Goal: Information Seeking & Learning: Learn about a topic

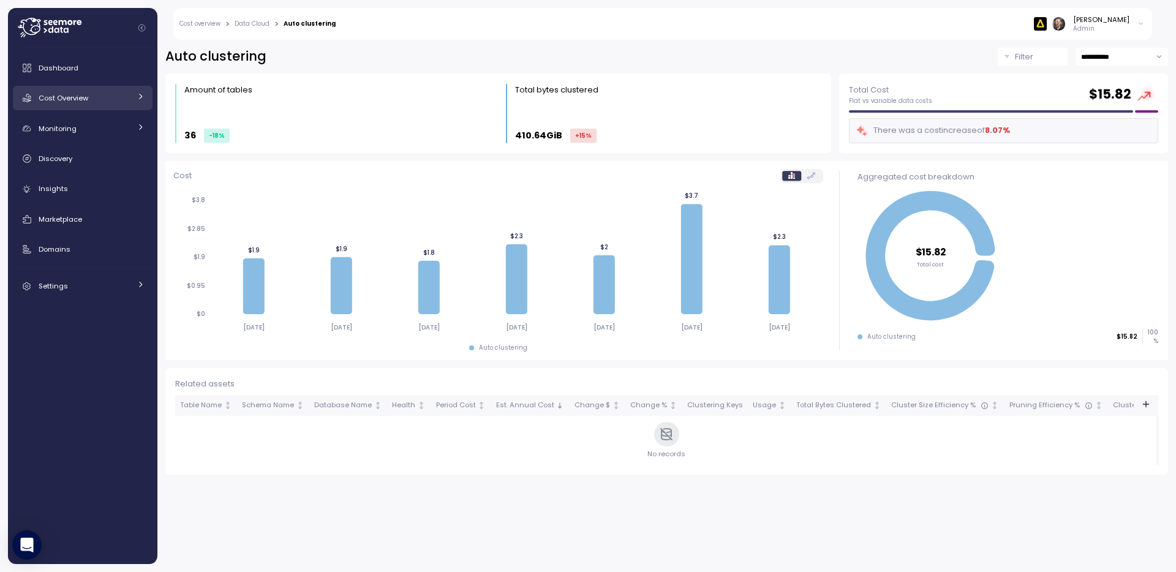
click at [72, 102] on span "Cost Overview" at bounding box center [64, 98] width 50 height 10
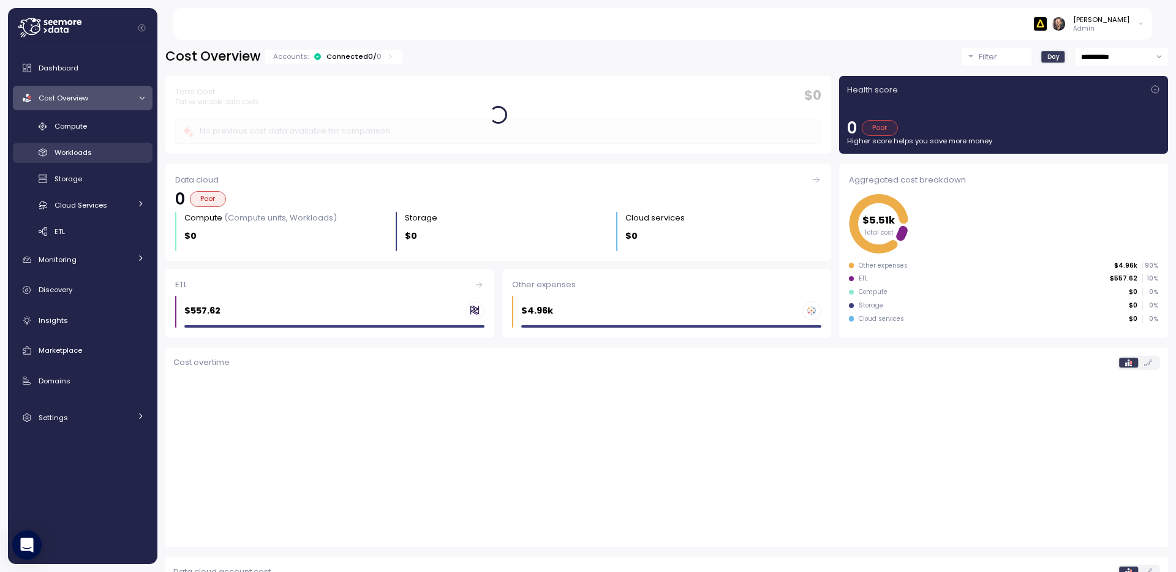
click at [72, 154] on span "Workloads" at bounding box center [73, 153] width 37 height 10
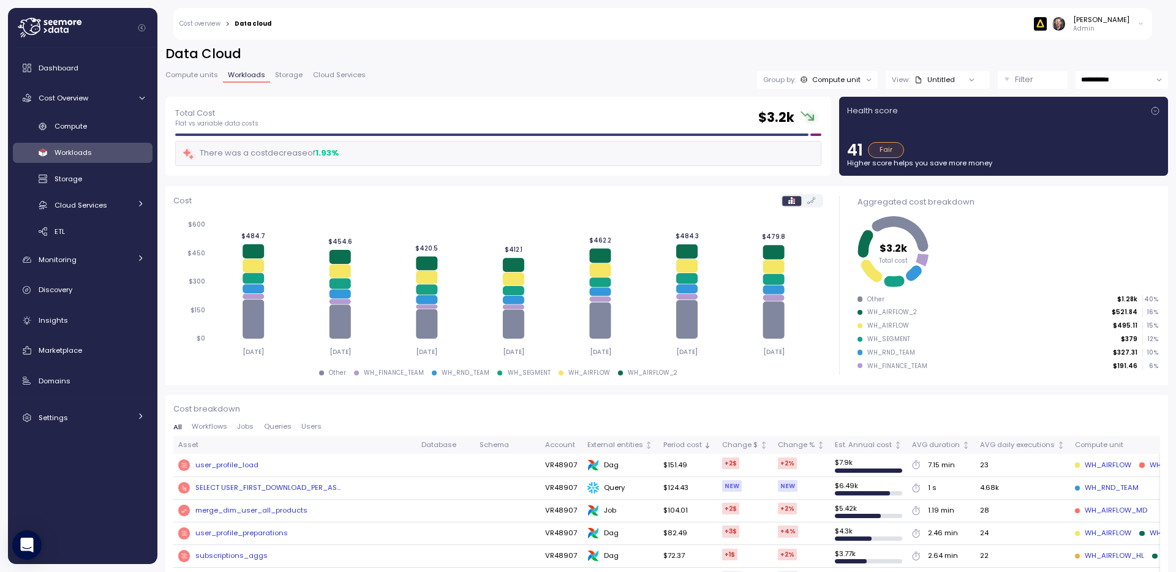
scroll to position [7, 0]
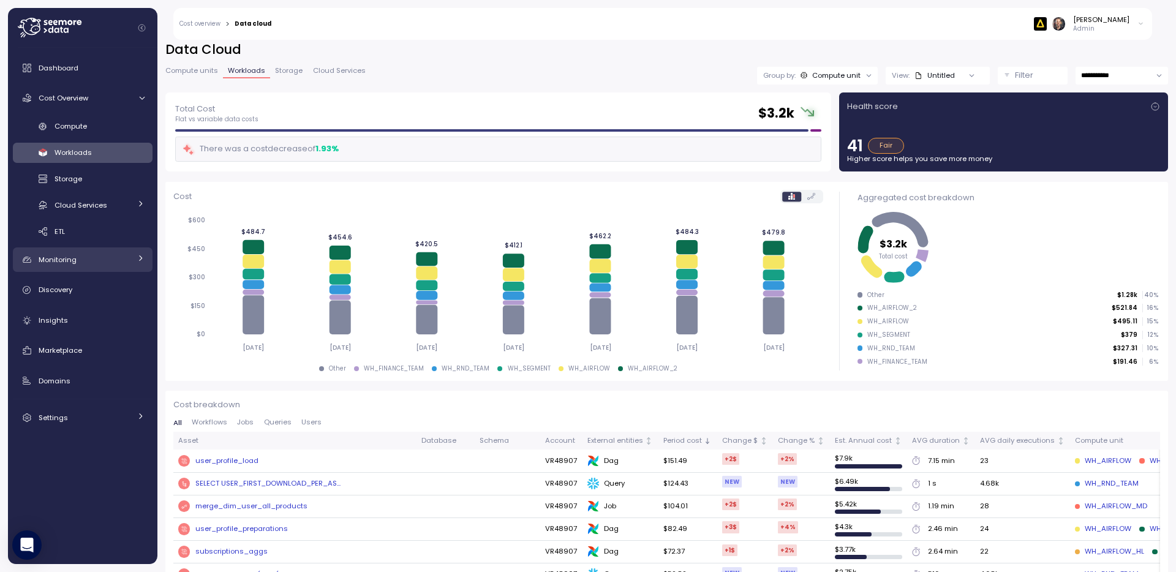
click at [74, 255] on span "Monitoring" at bounding box center [58, 260] width 38 height 10
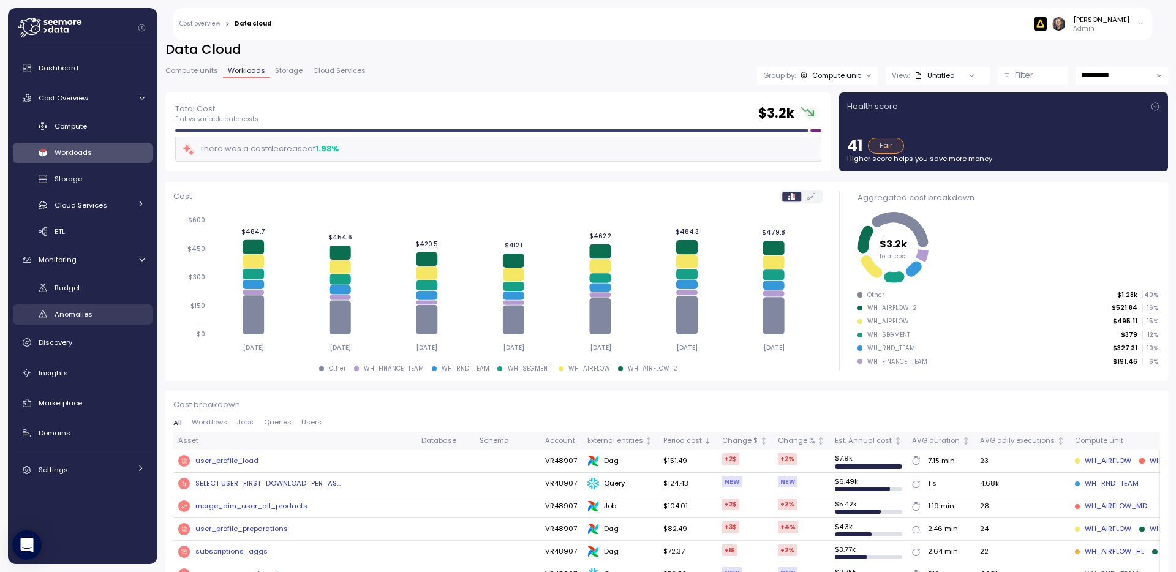
click at [78, 316] on span "Anomalies" at bounding box center [74, 314] width 38 height 10
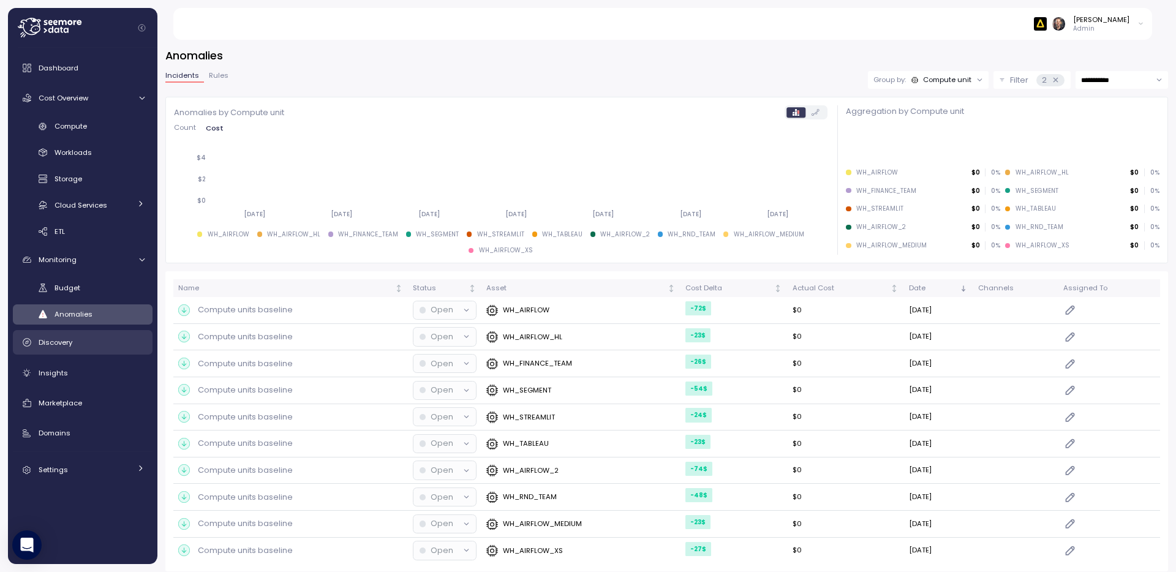
click at [57, 342] on span "Discovery" at bounding box center [56, 343] width 34 height 10
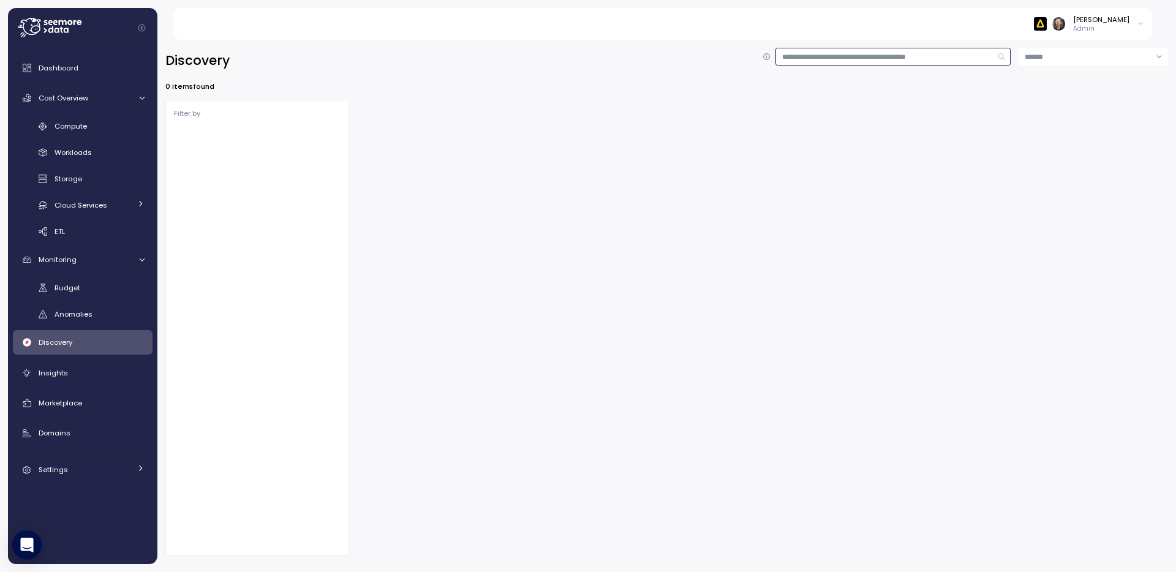
click at [816, 59] on input at bounding box center [893, 57] width 235 height 18
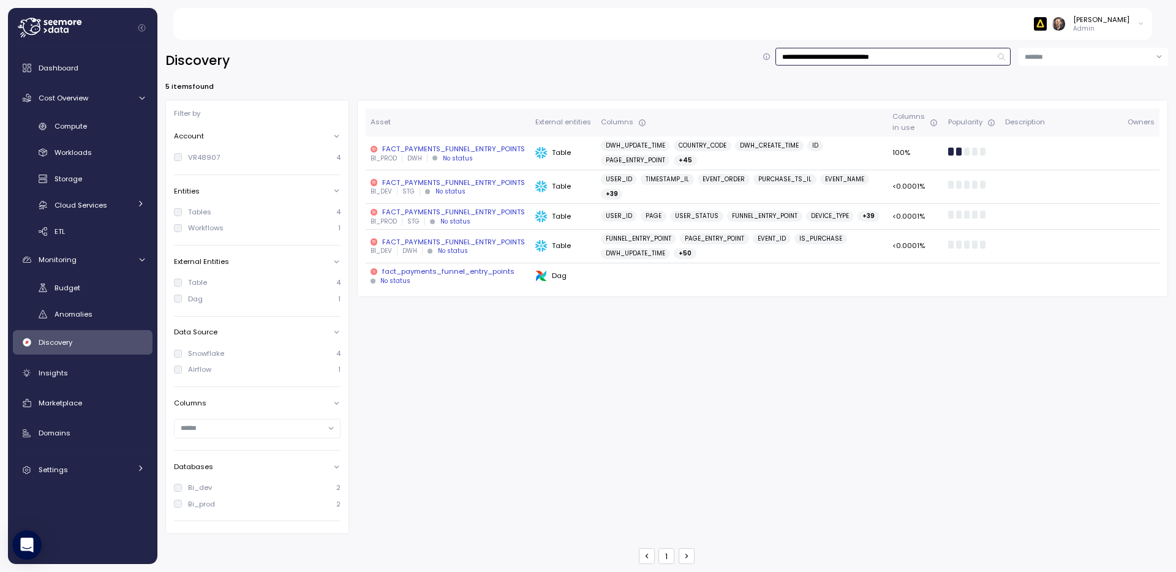
type input "**********"
click at [507, 151] on div "FACT_PAYMENTS_FUNNEL_ENTRY_POINTS" at bounding box center [448, 149] width 155 height 10
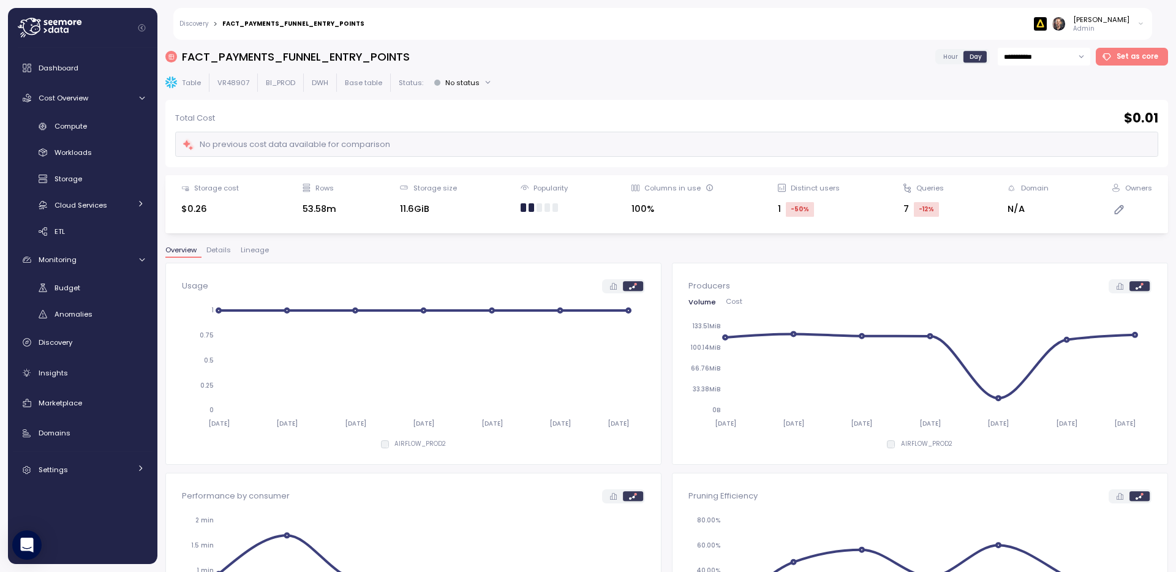
click at [195, 25] on link "Discovery" at bounding box center [193, 24] width 29 height 6
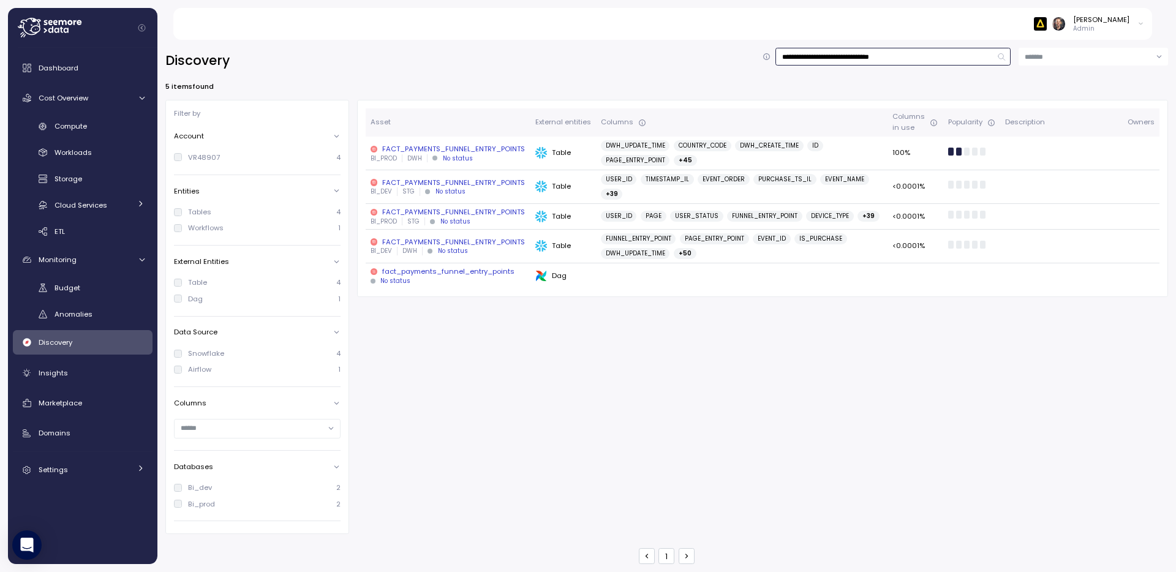
drag, startPoint x: 915, startPoint y: 56, endPoint x: 931, endPoint y: 76, distance: 26.1
click at [915, 56] on input "**********" at bounding box center [893, 57] width 235 height 18
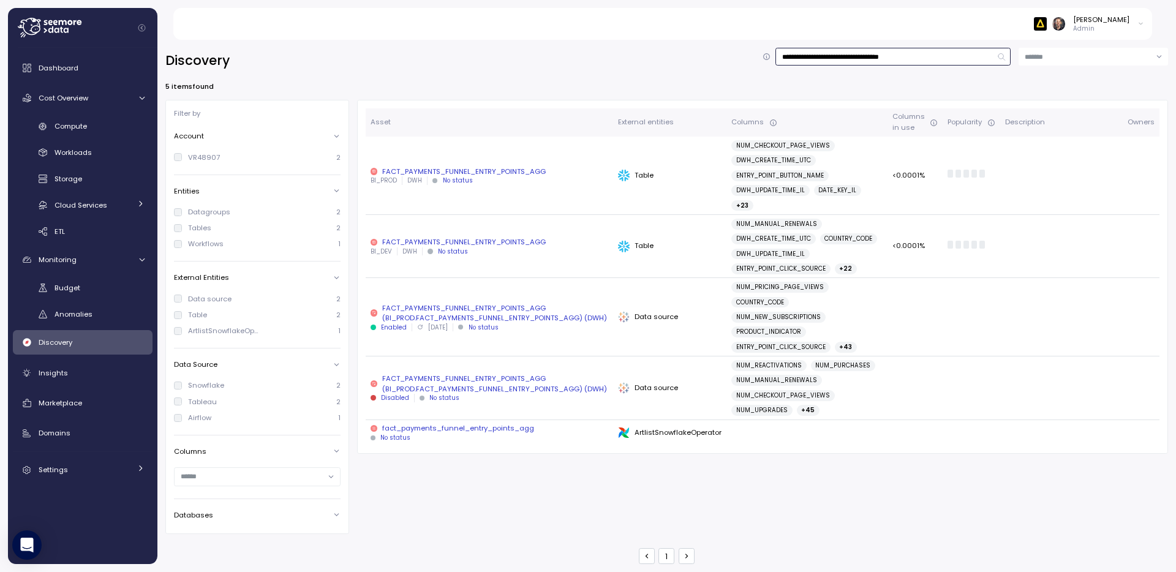
type input "**********"
click at [469, 170] on div "FACT_PAYMENTS_FUNNEL_ENTRY_POINTS_AGG" at bounding box center [489, 172] width 237 height 10
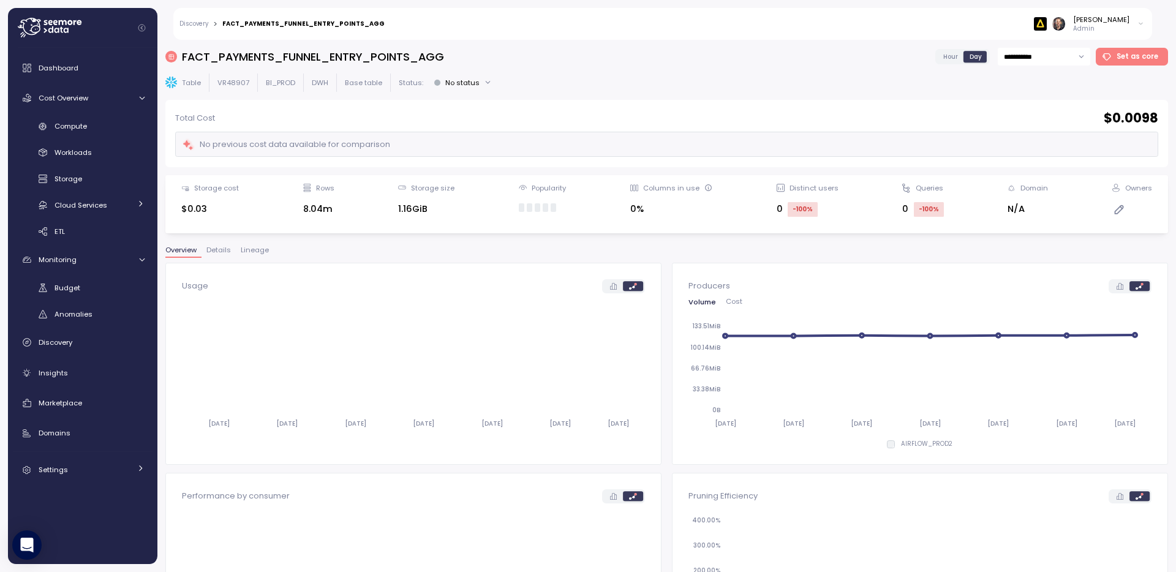
click at [222, 251] on span "Details" at bounding box center [218, 250] width 25 height 7
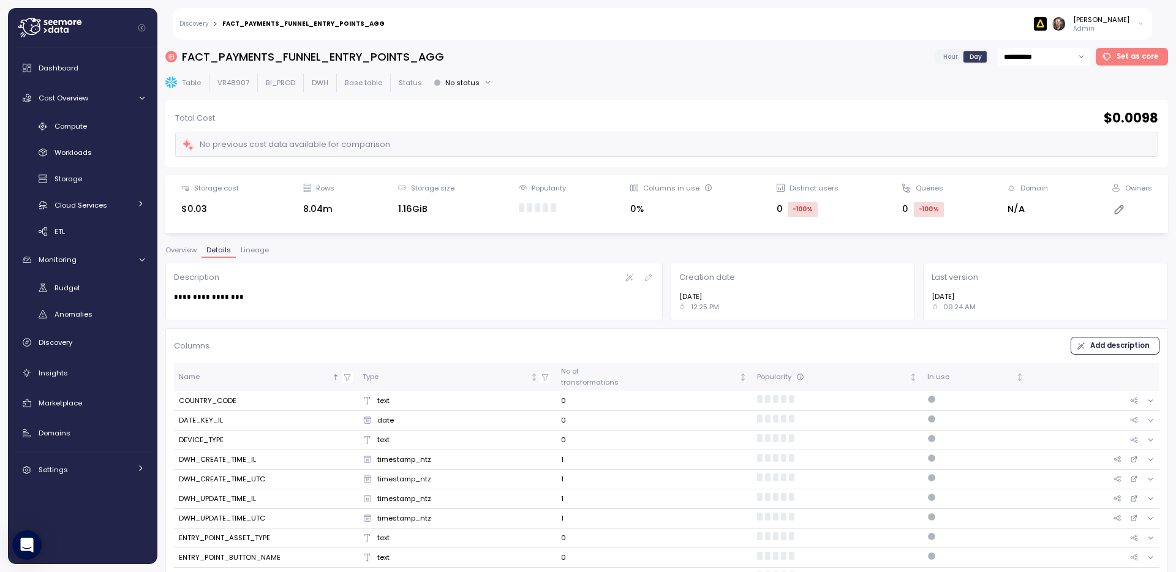
click at [254, 249] on span "Lineage" at bounding box center [255, 250] width 28 height 7
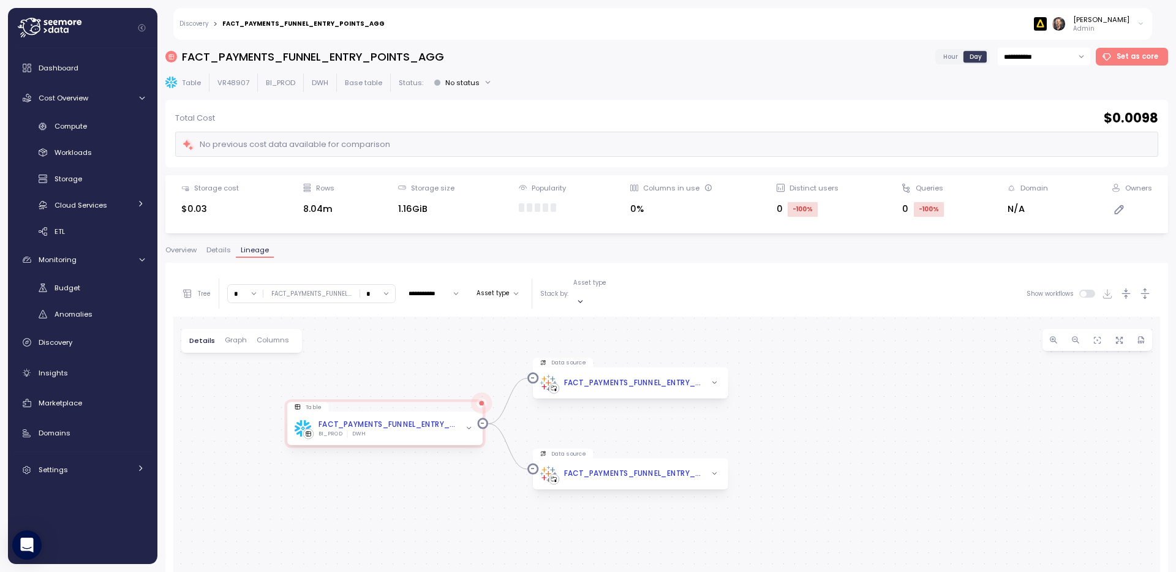
drag, startPoint x: 630, startPoint y: 375, endPoint x: 486, endPoint y: 328, distance: 150.9
click at [486, 328] on div "0 0 Table FACT_PAYMENTS_FUNNEL_ENTRY_POINTS_AGG BI_PROD DWH Data source FACT_PA…" at bounding box center [666, 556] width 987 height 478
click at [550, 375] on icon at bounding box center [548, 383] width 17 height 17
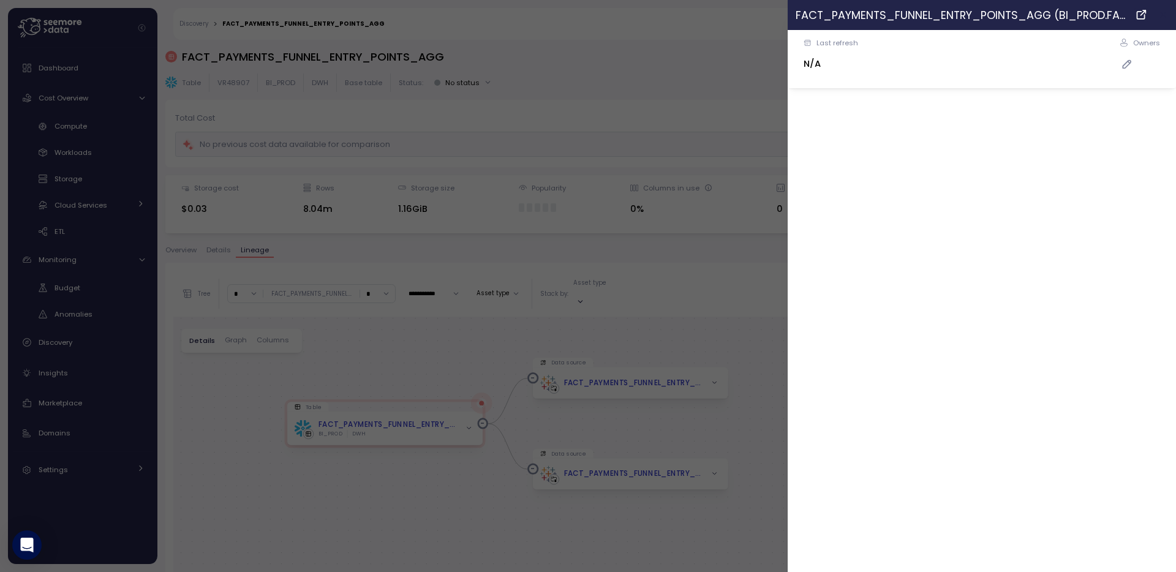
click at [1165, 17] on icon "button" at bounding box center [1164, 15] width 10 height 10
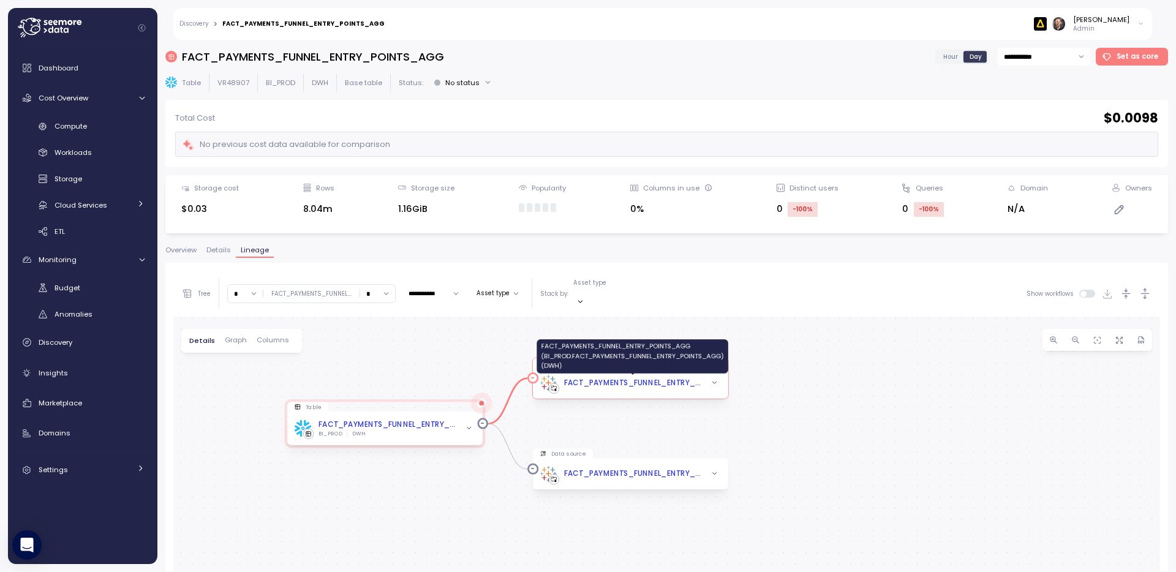
click at [614, 377] on div "FACT_PAYMENTS_FUNNEL_ENTRY_POINTS_AGG (BI_PROD.FACT_PAYMENTS_FUNNEL_ENTRY_POINT…" at bounding box center [632, 382] width 137 height 11
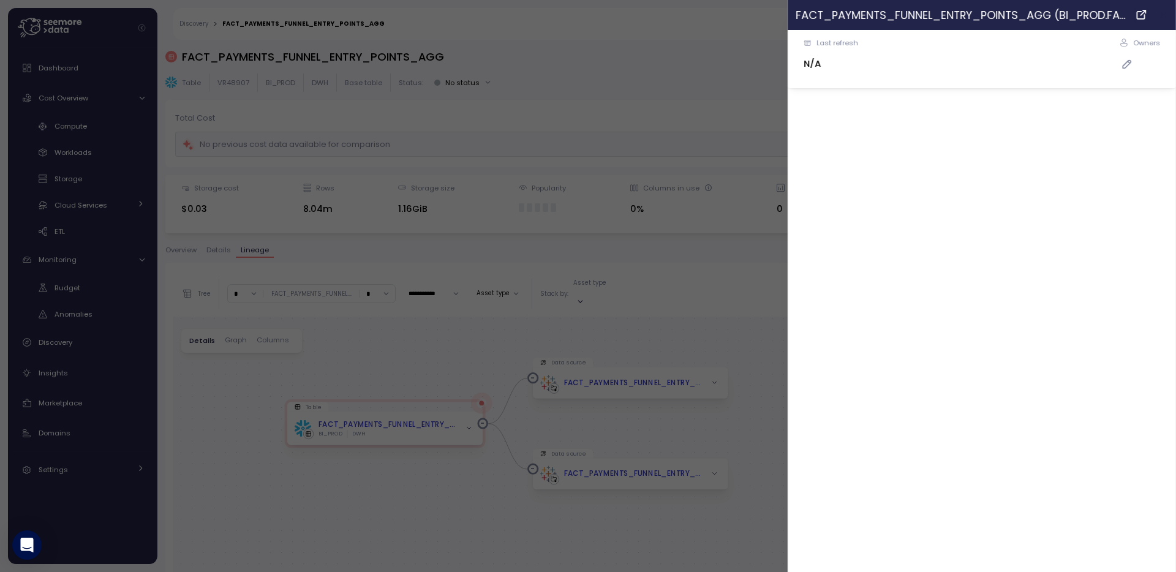
click at [1157, 14] on button "button" at bounding box center [1164, 15] width 14 height 14
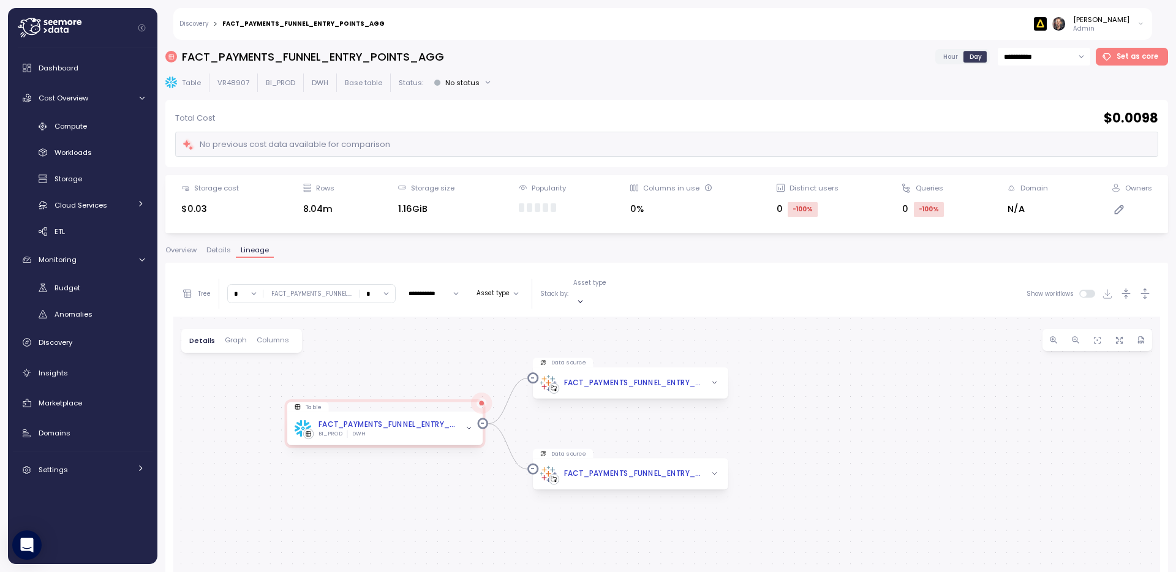
click at [183, 247] on span "Overview" at bounding box center [180, 250] width 31 height 7
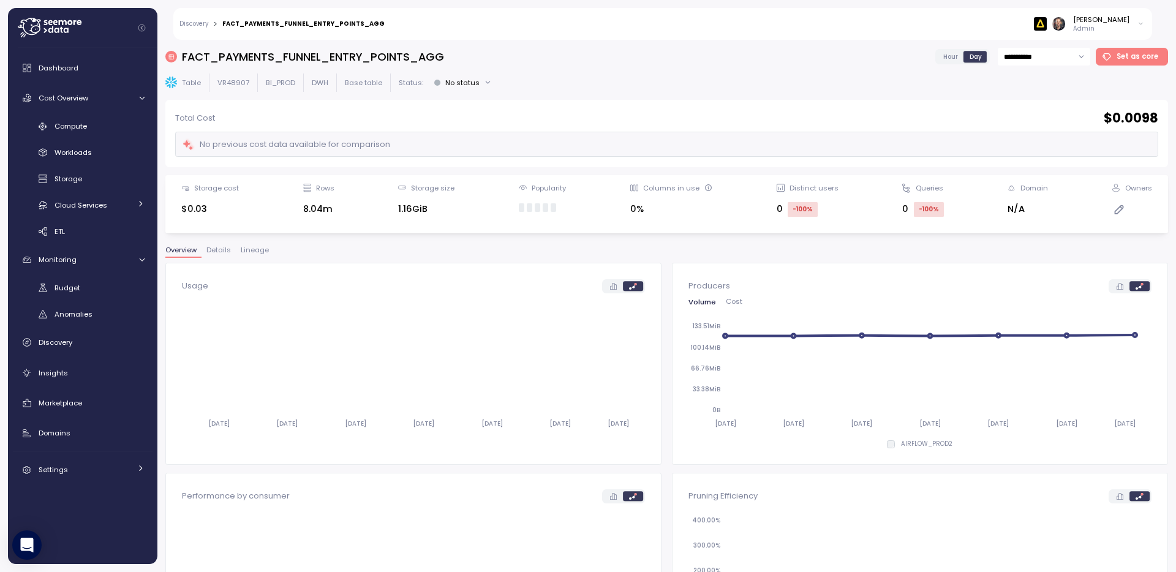
click at [220, 247] on span "Details" at bounding box center [218, 250] width 25 height 7
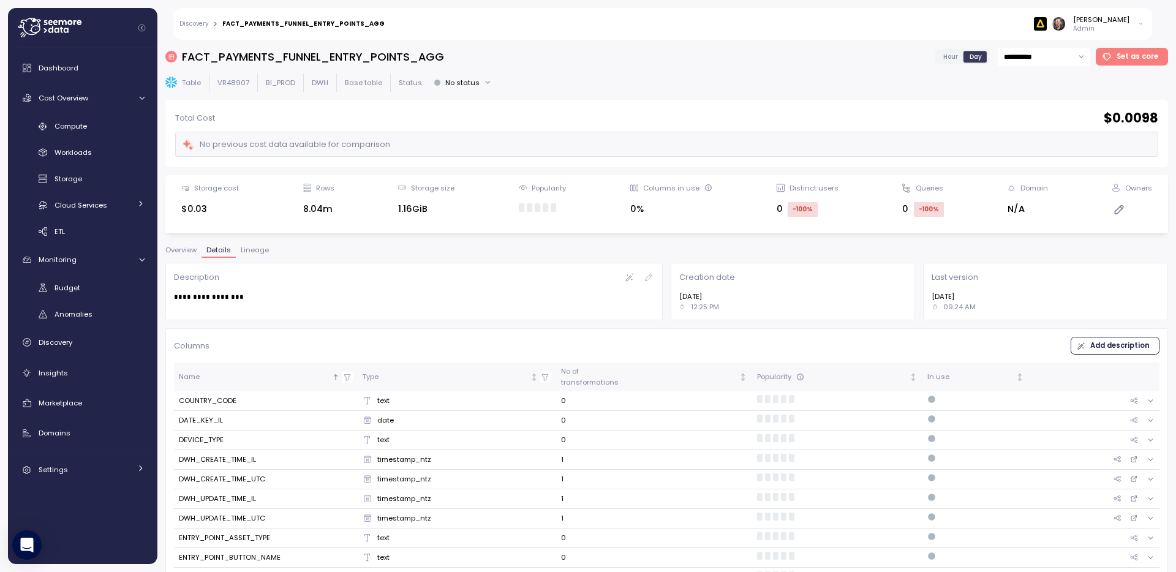
click at [252, 247] on span "Lineage" at bounding box center [255, 250] width 28 height 7
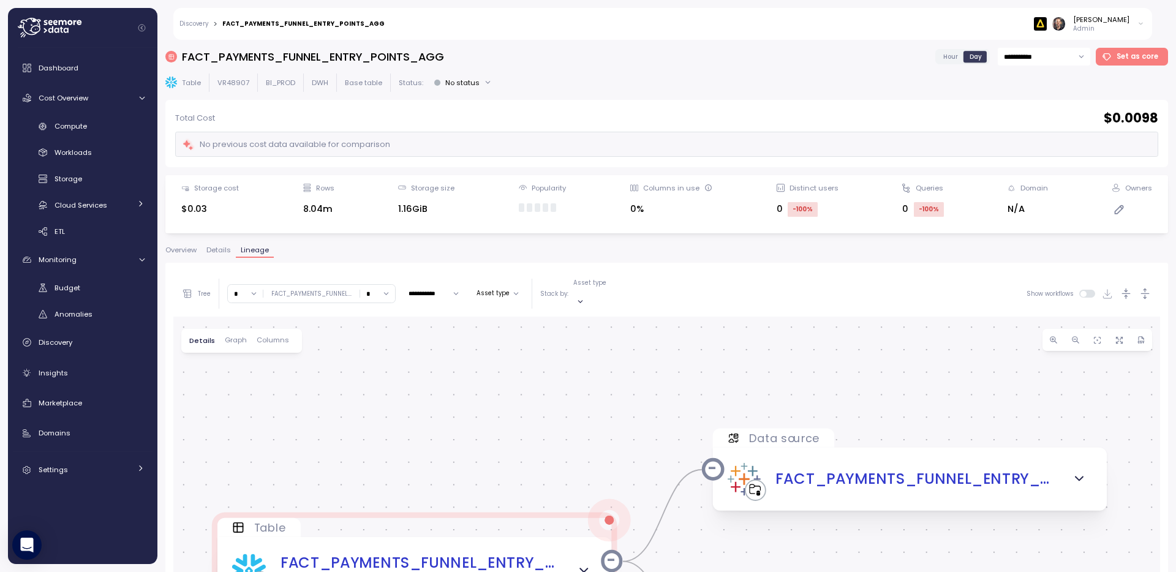
click at [253, 288] on input "*" at bounding box center [245, 294] width 35 height 18
click at [245, 376] on div "3" at bounding box center [245, 380] width 29 height 17
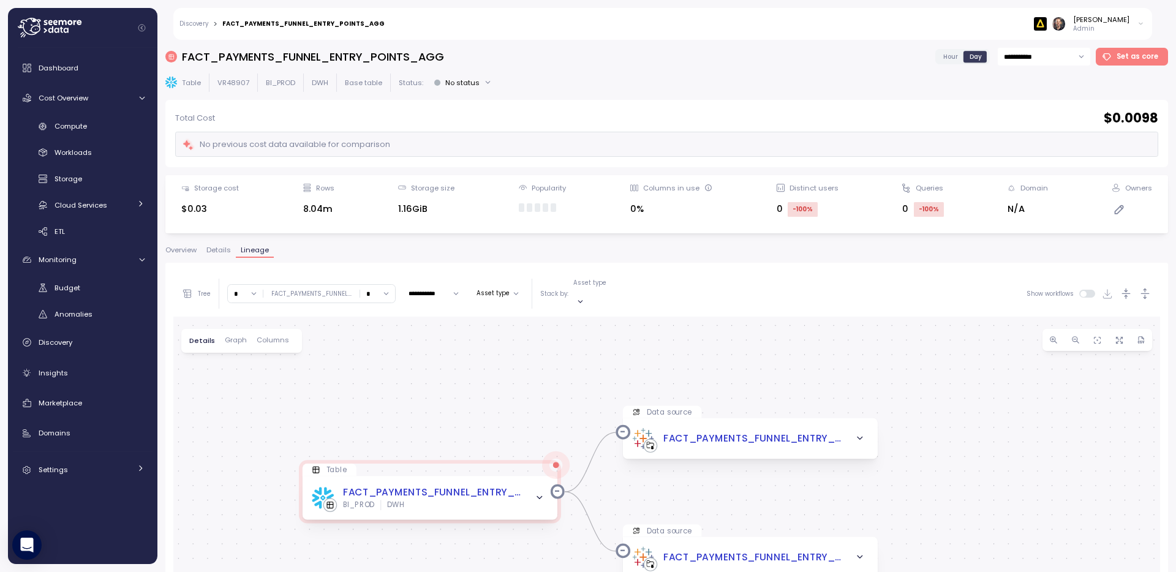
click at [255, 287] on input "*" at bounding box center [245, 294] width 35 height 18
click at [248, 380] on div "11" at bounding box center [245, 378] width 29 height 17
type input "**"
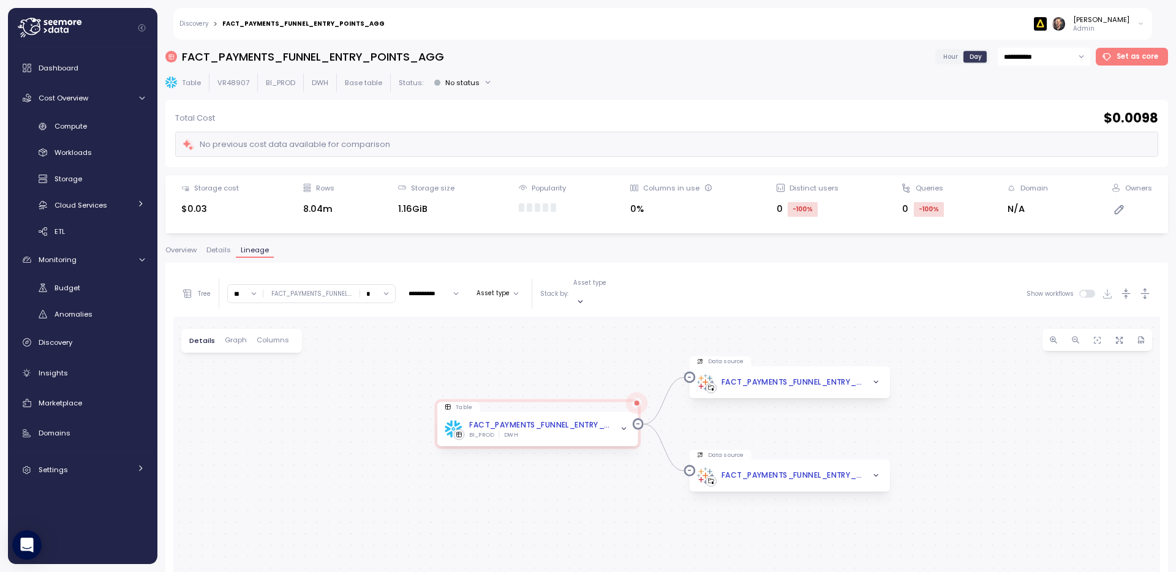
drag, startPoint x: 459, startPoint y: 414, endPoint x: 581, endPoint y: 334, distance: 145.1
click at [581, 335] on div "0 0 Table FACT_PAYMENTS_FUNNEL_ENTRY_POINTS_AGG BI_PROD DWH Data source FACT_PA…" at bounding box center [666, 556] width 987 height 478
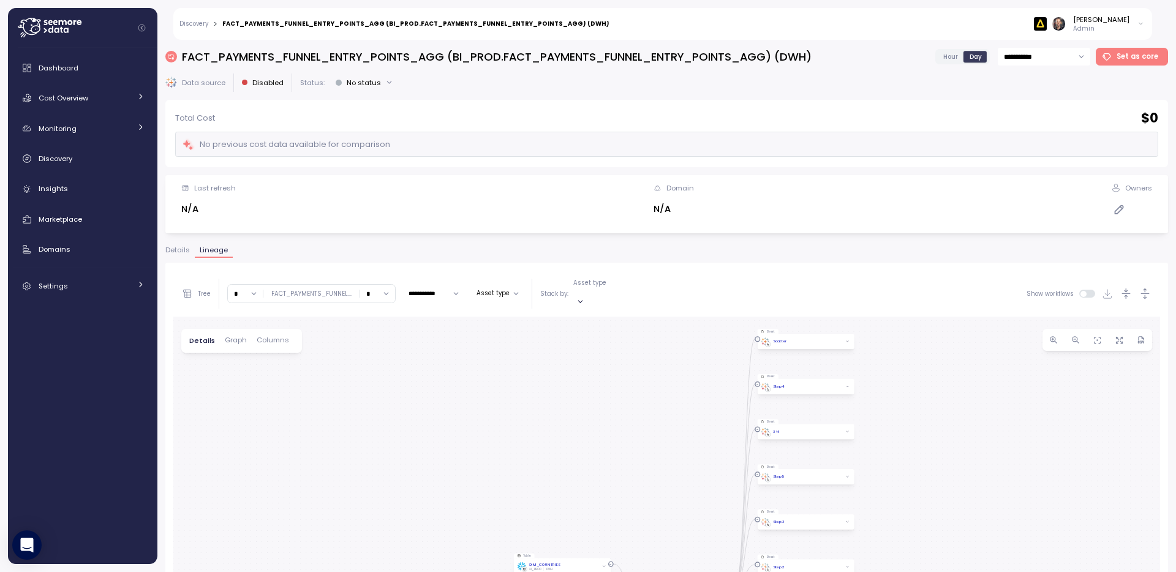
drag, startPoint x: 698, startPoint y: 412, endPoint x: 662, endPoint y: 439, distance: 45.1
click at [662, 439] on div "0 0 0 0 0 0 0 0 0 0 0 0 0 0 Table DIM_COUNTRIES BI_PROD DWH Data source FACT_PA…" at bounding box center [666, 556] width 987 height 478
click at [233, 337] on span "Graph" at bounding box center [236, 340] width 22 height 7
click at [558, 336] on icon at bounding box center [561, 341] width 10 height 10
drag, startPoint x: 878, startPoint y: 503, endPoint x: 884, endPoint y: 354, distance: 149.0
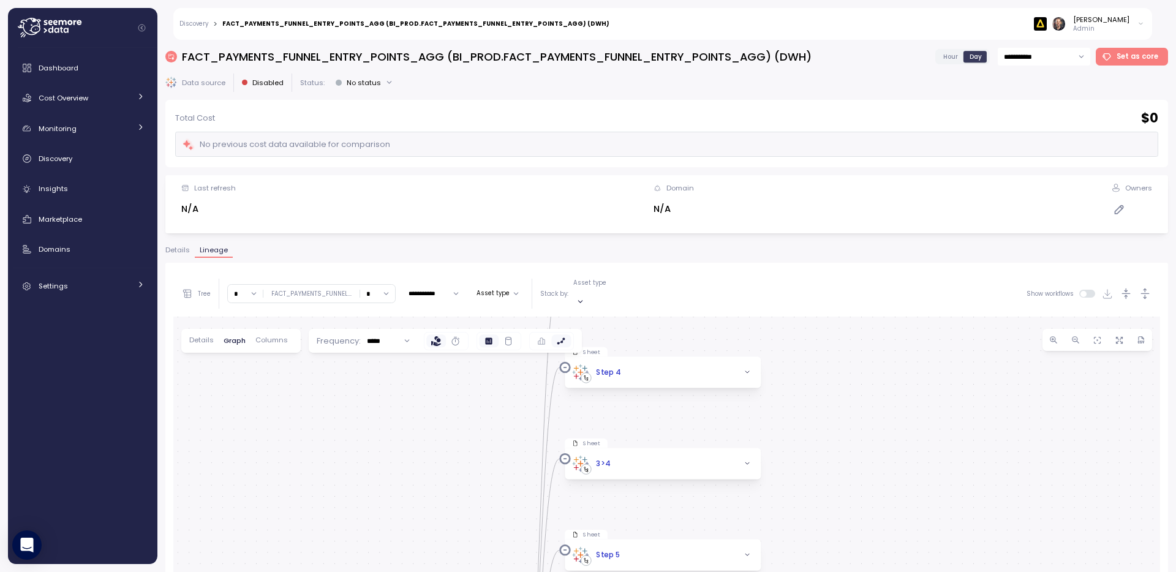
click at [883, 354] on div "0 0 0 0 0 0 0 0 0 0 0 0 0 0 Table DIM_COUNTRIES BI_PROD DWH Data source FACT_PA…" at bounding box center [666, 556] width 987 height 478
drag, startPoint x: 910, startPoint y: 475, endPoint x: 1003, endPoint y: 382, distance: 131.7
click at [1003, 382] on div "0 0 0 0 0 0 0 0 0 0 0 0 0 0 Table DIM_COUNTRIES BI_PROD DWH Data source FACT_PA…" at bounding box center [666, 556] width 987 height 478
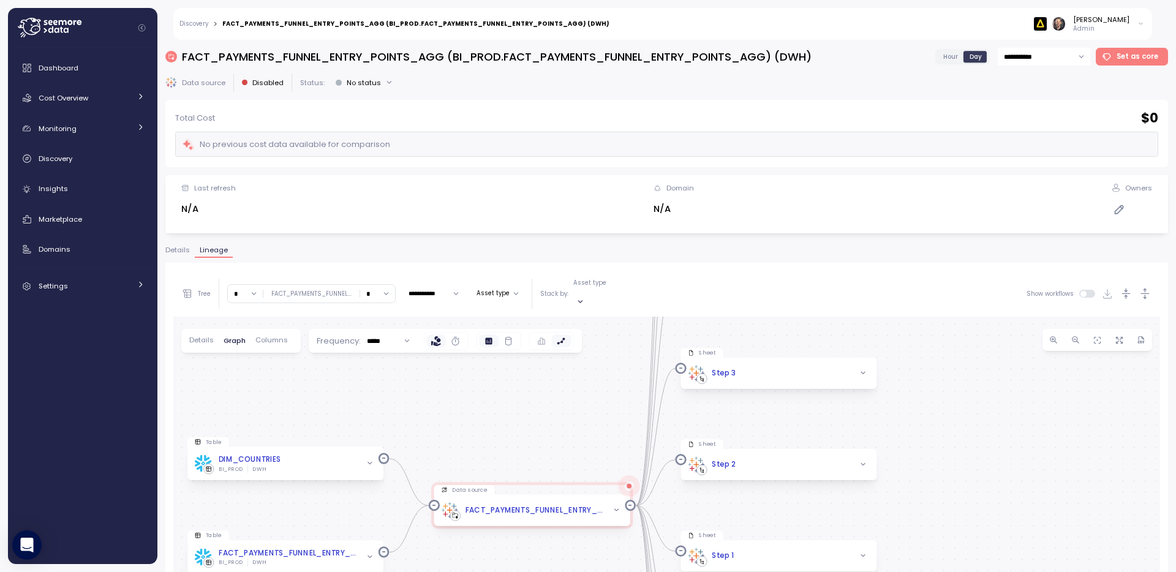
drag, startPoint x: 989, startPoint y: 447, endPoint x: 1002, endPoint y: 368, distance: 80.7
click at [1002, 368] on div "0 0 0 0 0 0 0 0 0 0 0 0 0 0 Table DIM_COUNTRIES BI_PROD DWH Data source FACT_PA…" at bounding box center [666, 556] width 987 height 478
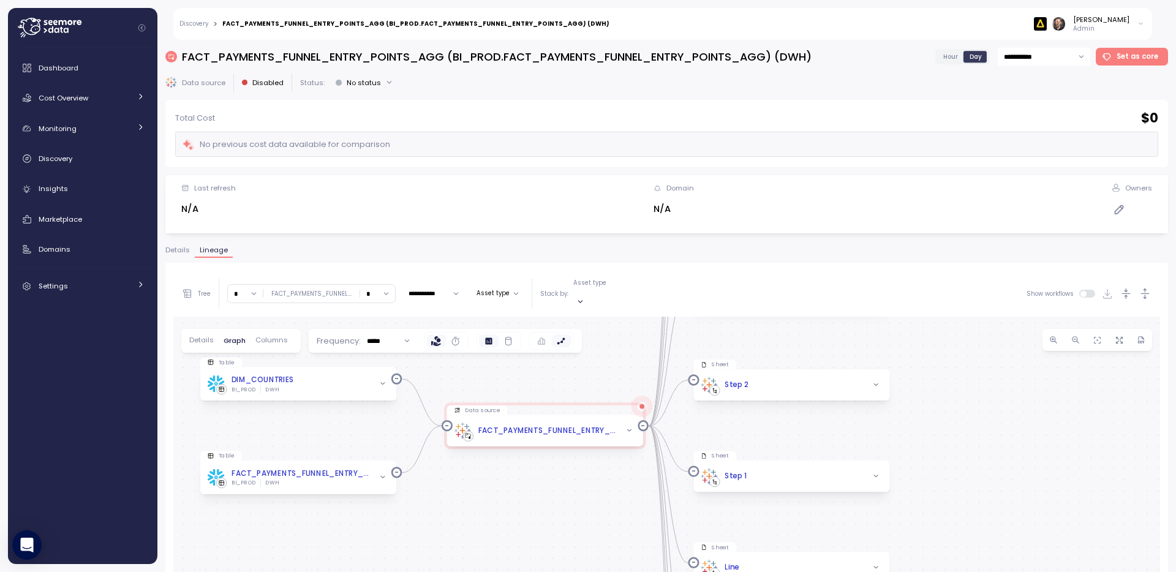
click at [272, 337] on span "Columns" at bounding box center [271, 340] width 32 height 7
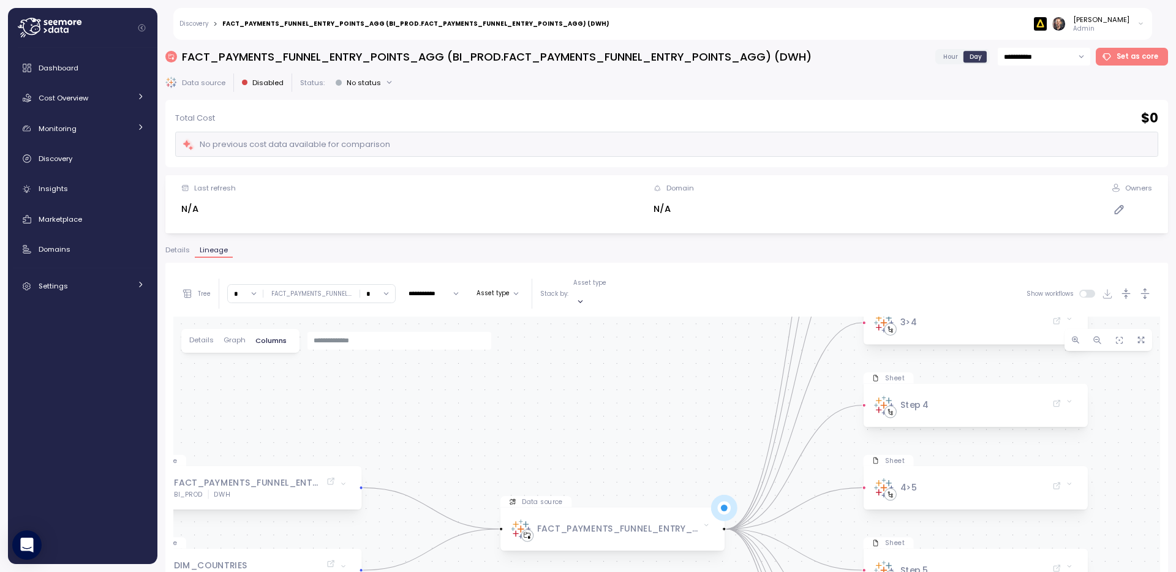
drag, startPoint x: 674, startPoint y: 487, endPoint x: 629, endPoint y: 312, distance: 180.8
click at [629, 317] on div "Table FACT_PAYMENTS_FUNNEL_ENTRY_POINTS_AGG BI_PROD DWH Data source FACT_PAYMEN…" at bounding box center [666, 556] width 987 height 478
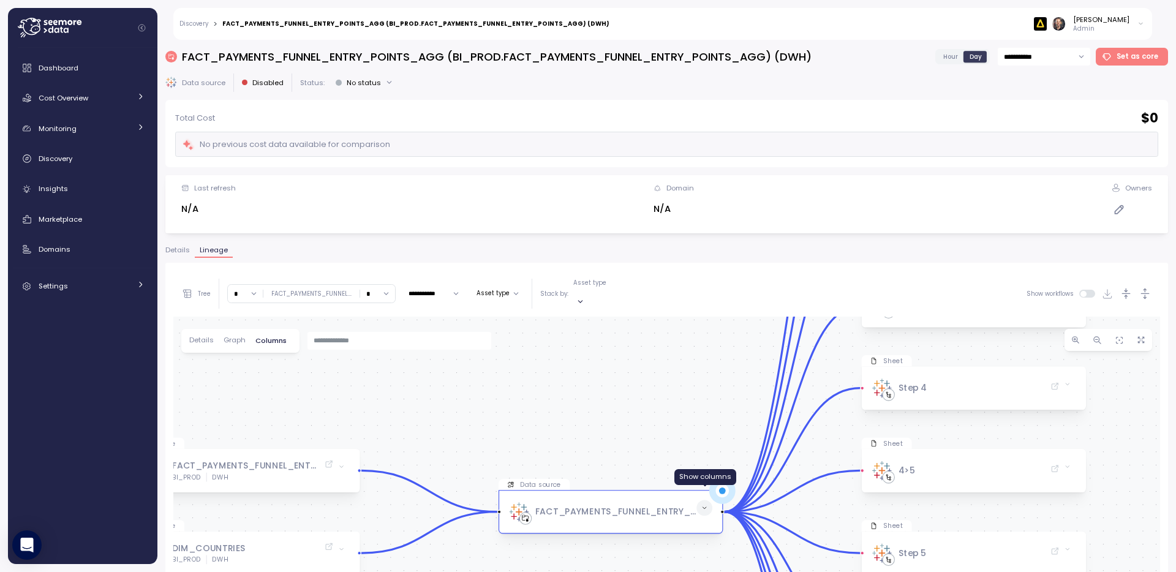
click at [707, 505] on icon at bounding box center [704, 508] width 7 height 7
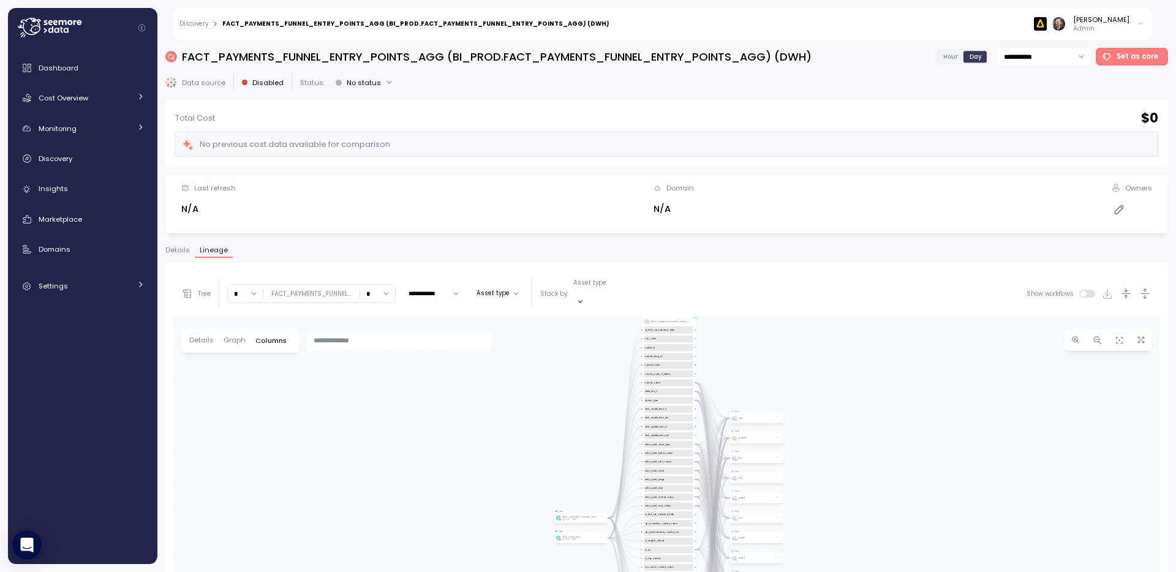
drag, startPoint x: 778, startPoint y: 349, endPoint x: 778, endPoint y: 477, distance: 128.0
click at [778, 478] on div "Table FACT_PAYMENTS_FUNNEL_ENTRY_POINTS_AGG BI_PROD DWH Data source FACT_PAYMEN…" at bounding box center [666, 556] width 987 height 478
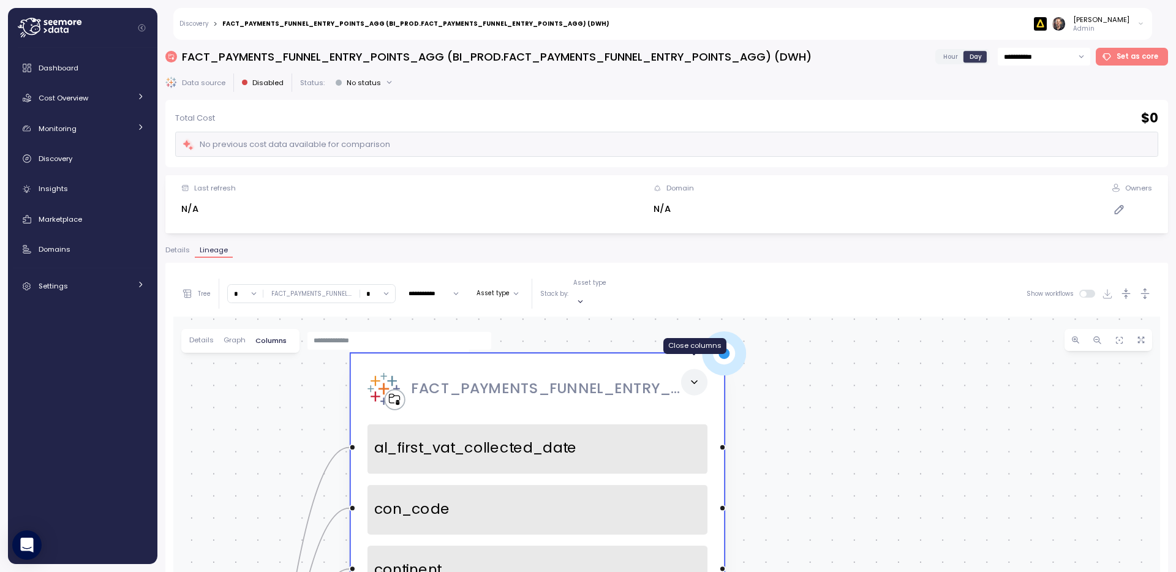
click at [697, 377] on icon at bounding box center [694, 382] width 11 height 11
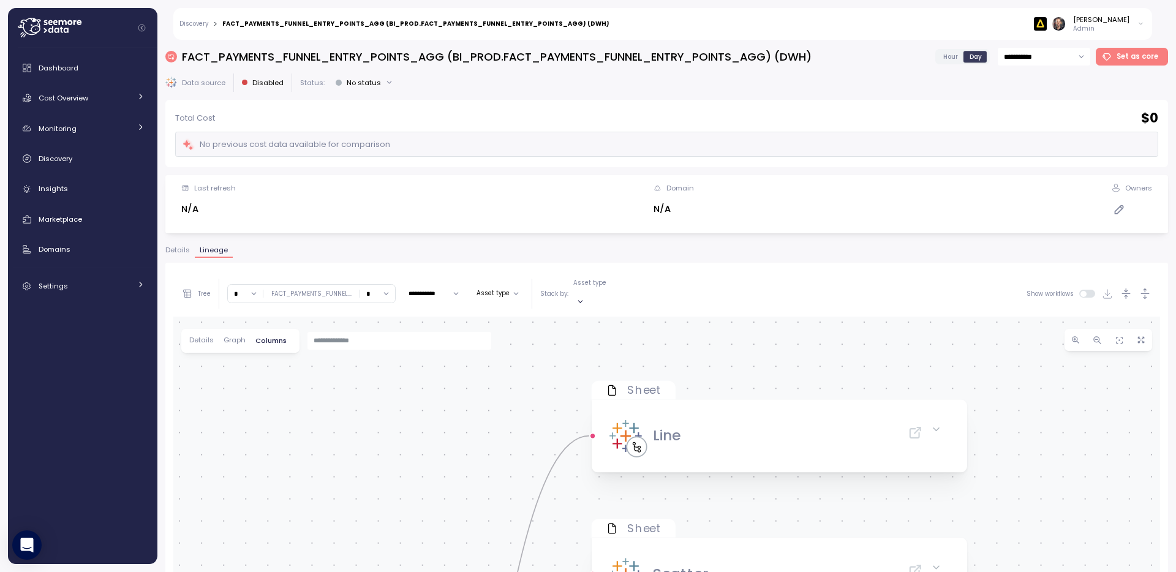
drag, startPoint x: 714, startPoint y: 409, endPoint x: 347, endPoint y: 455, distance: 369.9
click at [347, 455] on div "Table FACT_PAYMENTS_FUNNEL_ENTRY_POINTS_AGG BI_PROD DWH Data source FACT_PAYMEN…" at bounding box center [666, 556] width 987 height 478
click at [234, 337] on span "Graph" at bounding box center [235, 340] width 22 height 7
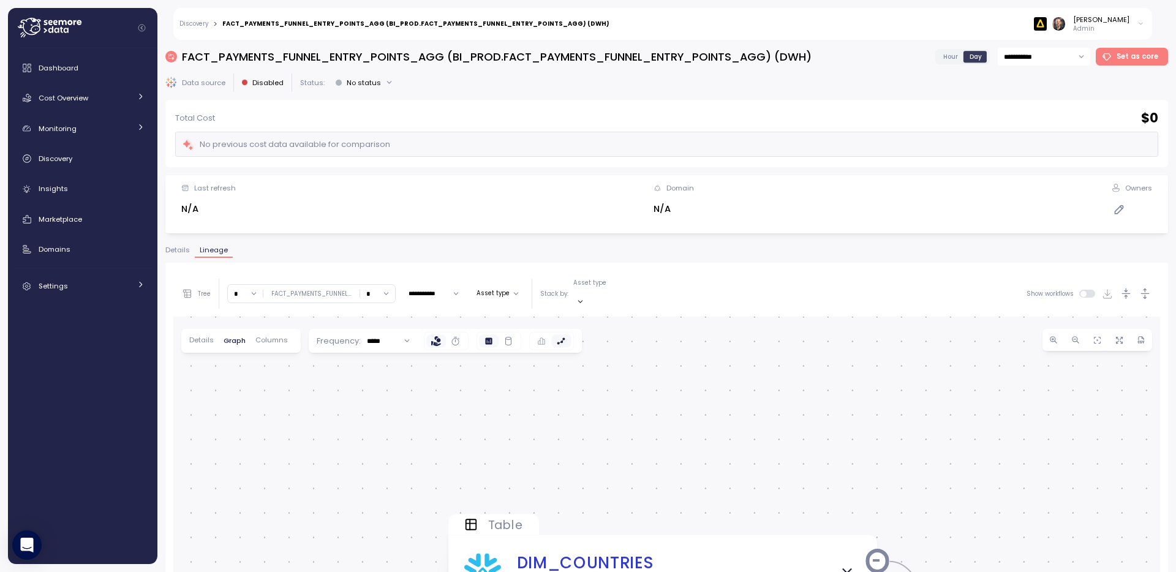
drag, startPoint x: 717, startPoint y: 410, endPoint x: 723, endPoint y: 332, distance: 78.6
click at [723, 332] on div "0 0 0 0 0 0 0 0 0 0 0 0 0 0 Table DIM_COUNTRIES BI_PROD DWH Data source FACT_PA…" at bounding box center [666, 556] width 987 height 478
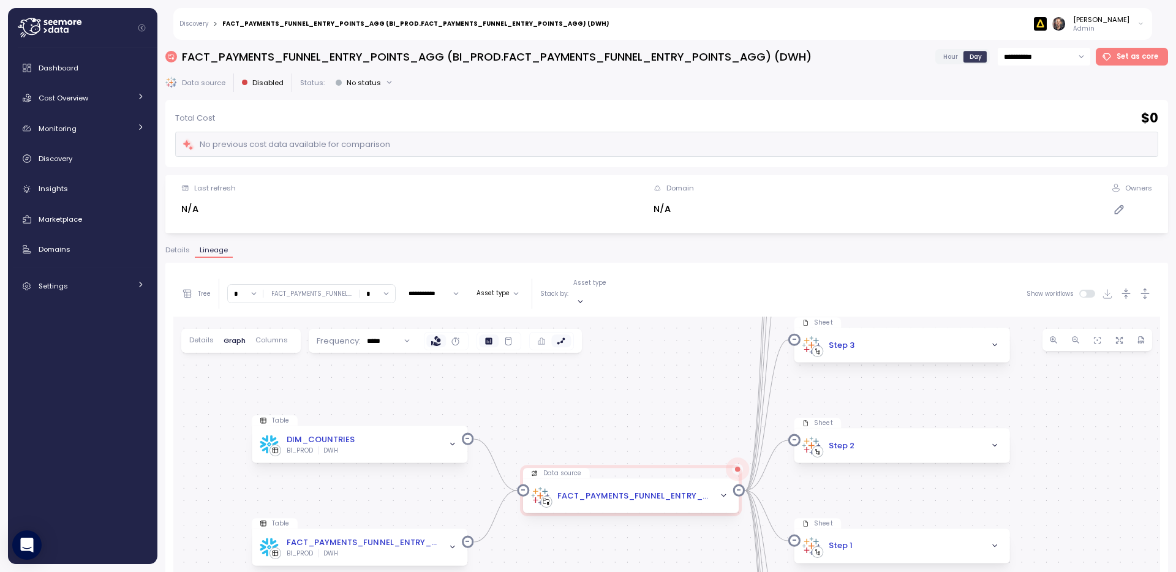
drag, startPoint x: 921, startPoint y: 386, endPoint x: 545, endPoint y: 366, distance: 377.3
click at [608, 374] on div "0 0 0 0 0 0 0 0 0 0 0 0 0 0 Table DIM_COUNTRIES BI_PROD DWH Data source FACT_PA…" at bounding box center [666, 556] width 987 height 478
click at [454, 336] on icon at bounding box center [456, 341] width 10 height 10
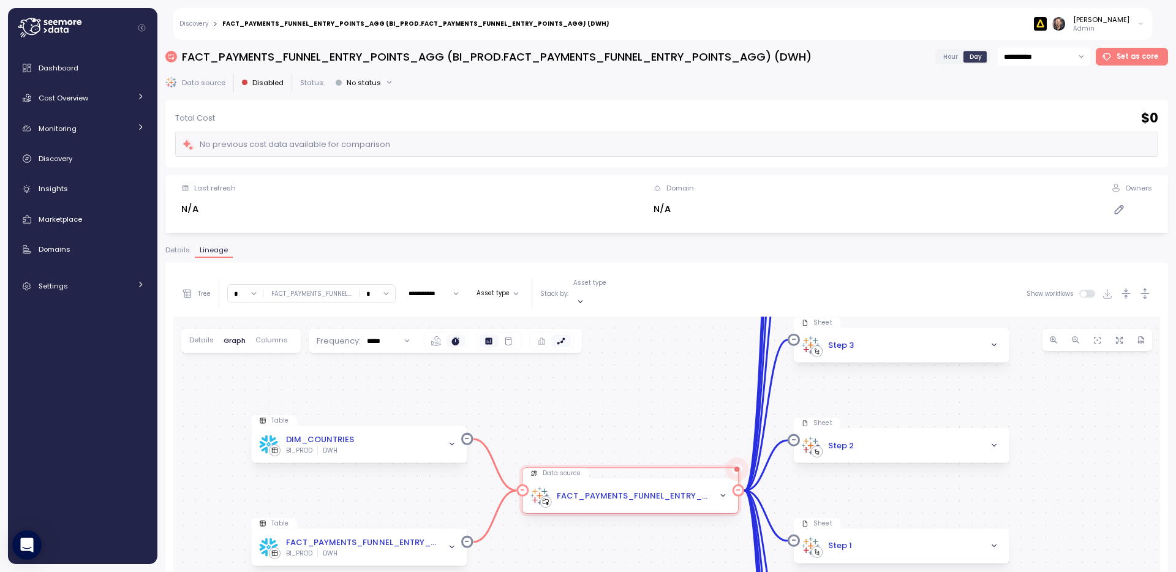
click at [725, 492] on icon "button" at bounding box center [723, 496] width 8 height 8
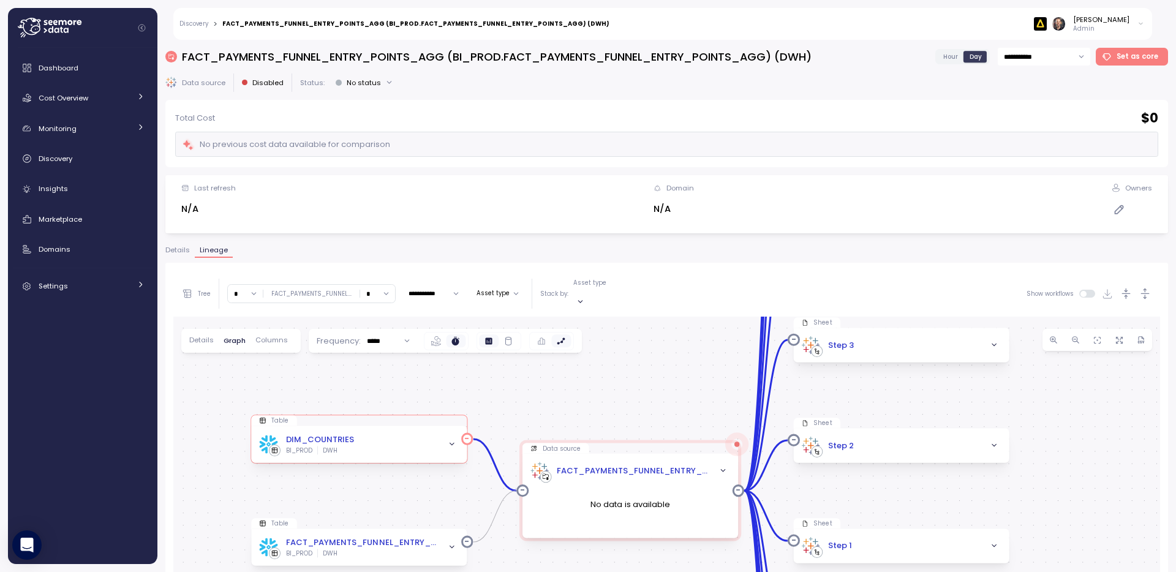
click at [455, 440] on icon "button" at bounding box center [452, 444] width 8 height 8
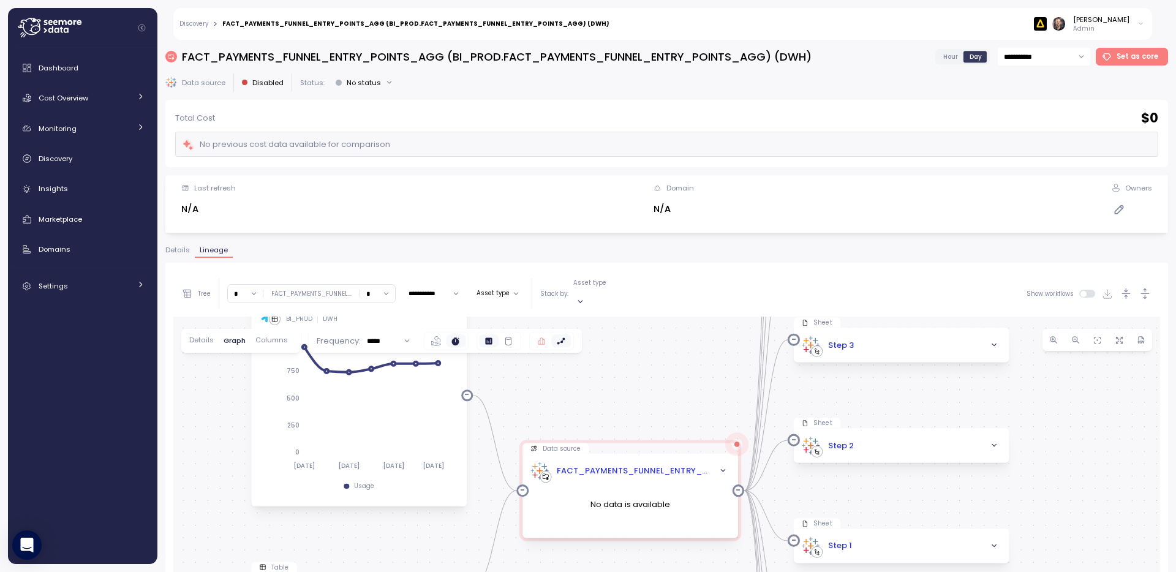
click at [540, 338] on icon at bounding box center [541, 341] width 7 height 7
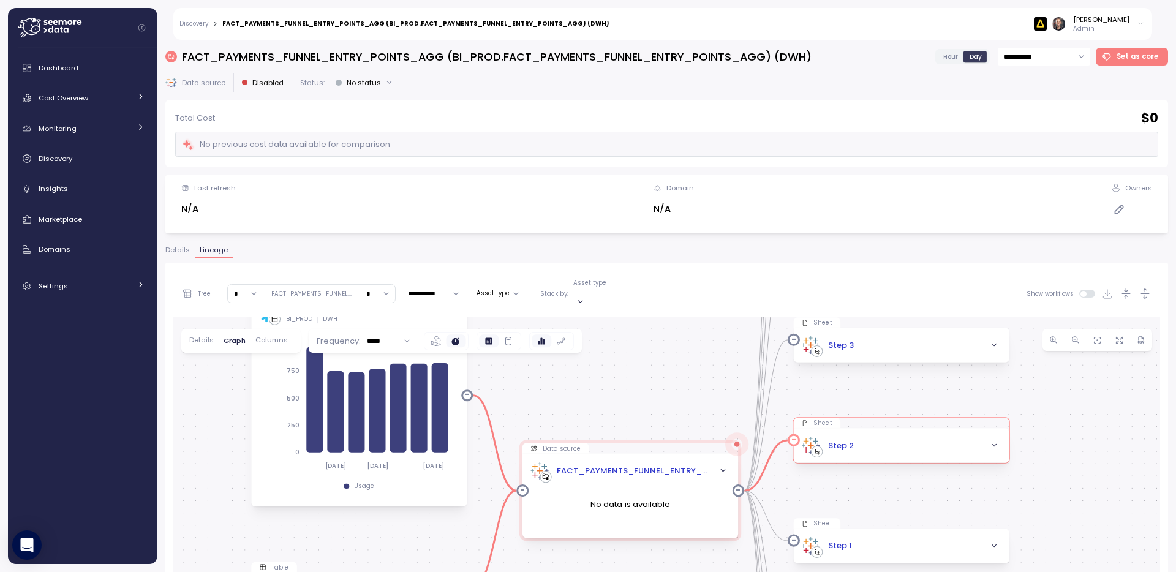
click at [994, 442] on icon "button" at bounding box center [994, 446] width 8 height 8
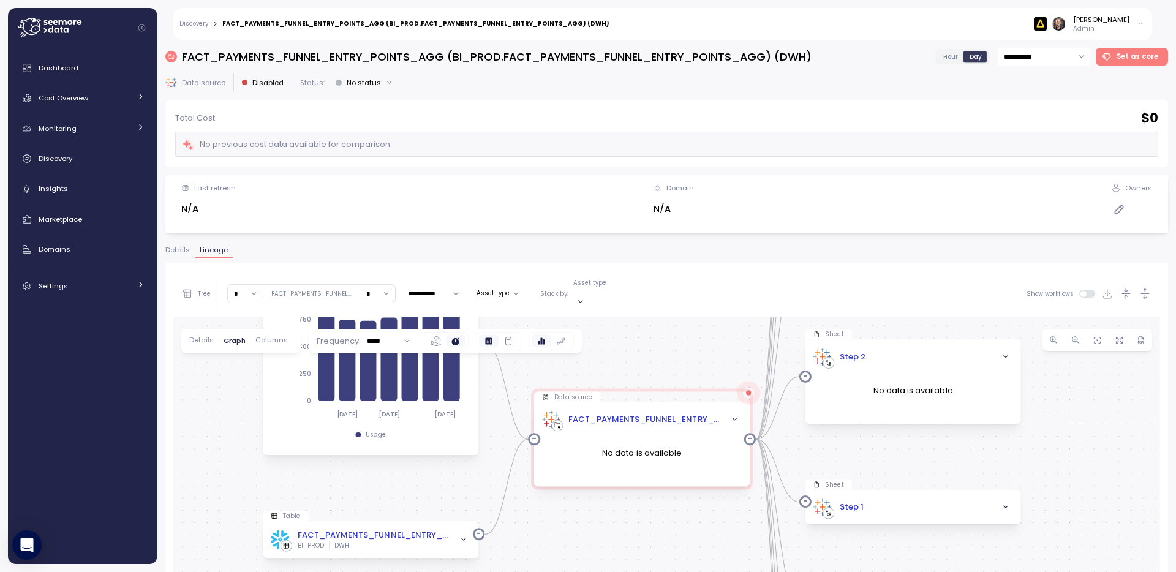
drag, startPoint x: 639, startPoint y: 414, endPoint x: 649, endPoint y: 334, distance: 80.8
click at [649, 334] on div "0 0 0 0 0 0 0 0 0 0 0 0 0 0 Table DIM_COUNTRIES BI_PROD DWH [DATE] [DATE] [DATE…" at bounding box center [666, 556] width 987 height 478
drag, startPoint x: 447, startPoint y: 56, endPoint x: 177, endPoint y: 62, distance: 269.6
click at [177, 62] on div "FACT_PAYMENTS_FUNNEL_ENTRY_POINTS_AGG (BI_PROD.FACT_PAYMENTS_FUNNEL_ENTRY_POINT…" at bounding box center [488, 56] width 647 height 15
copy h3 "FACT_PAYMENTS_FUNNEL_ENTRY_POINTS_AGG"
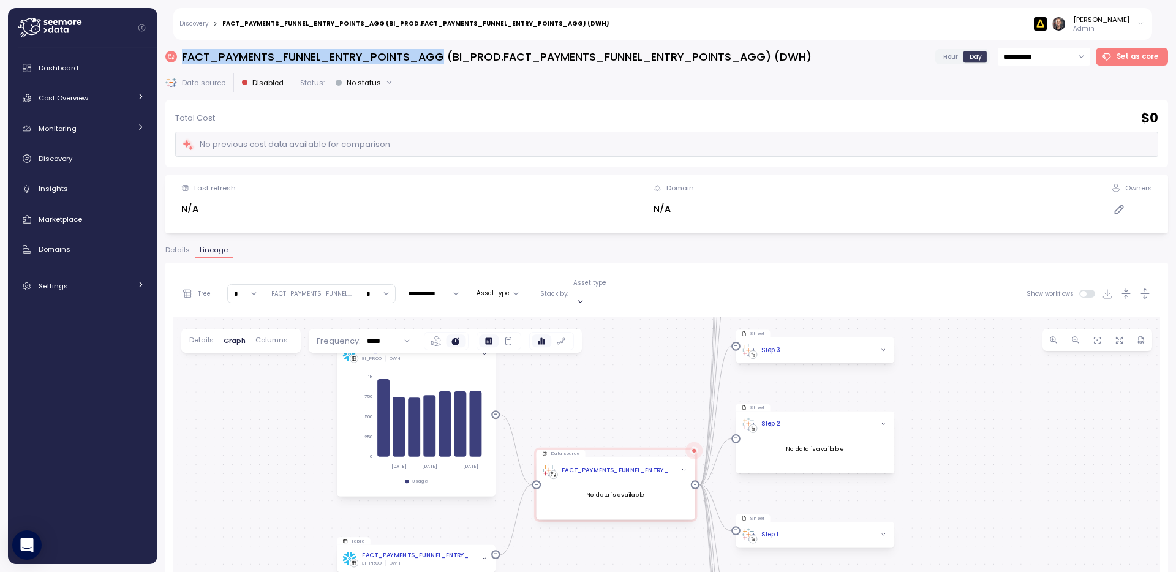
drag, startPoint x: 635, startPoint y: 520, endPoint x: 617, endPoint y: 550, distance: 34.4
click at [617, 550] on div "0 0 0 0 0 0 0 0 0 0 0 0 0 0 Table DIM_COUNTRIES BI_PROD DWH [DATE] [DATE] [DATE…" at bounding box center [666, 556] width 987 height 478
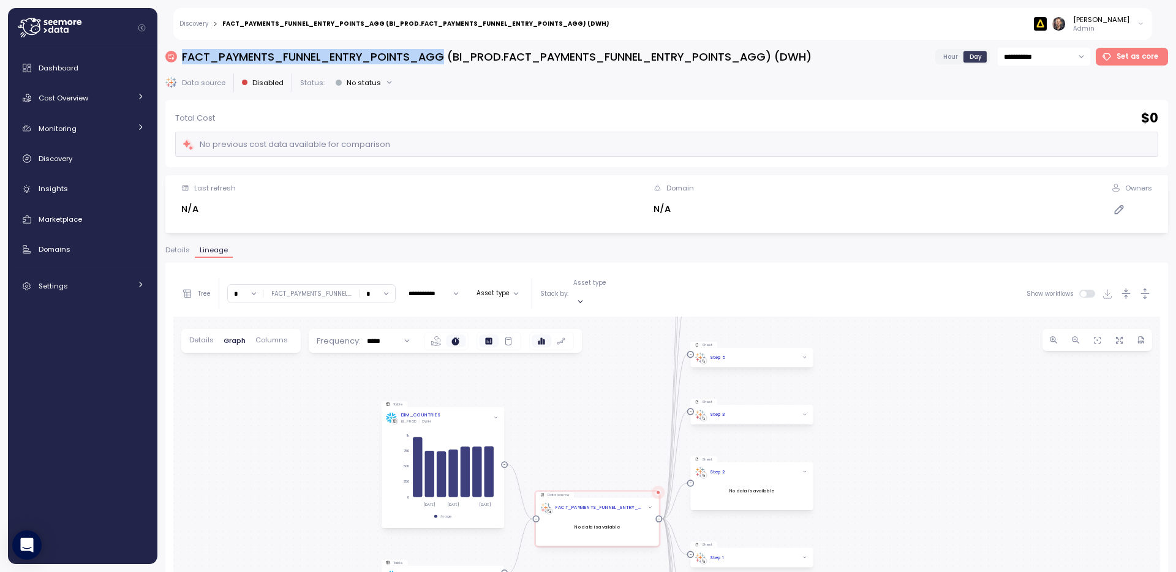
drag, startPoint x: 601, startPoint y: 367, endPoint x: 591, endPoint y: 418, distance: 52.5
click at [591, 418] on div "0 0 0 0 0 0 0 0 0 0 0 0 0 0 Table DIM_COUNTRIES BI_PROD DWH [DATE] [DATE] [DATE…" at bounding box center [666, 556] width 987 height 478
click at [177, 253] on span "Details" at bounding box center [177, 250] width 25 height 7
